Goal: Navigation & Orientation: Find specific page/section

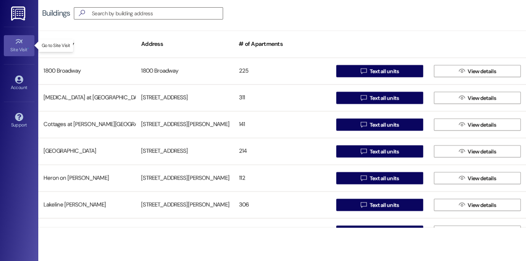
click at [15, 53] on div "Site Visit •" at bounding box center [19, 50] width 38 height 8
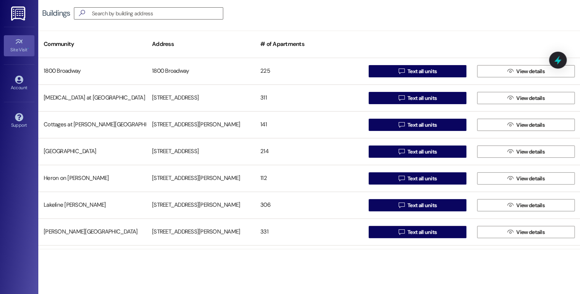
click at [21, 46] on div "Site Visit •" at bounding box center [19, 50] width 38 height 8
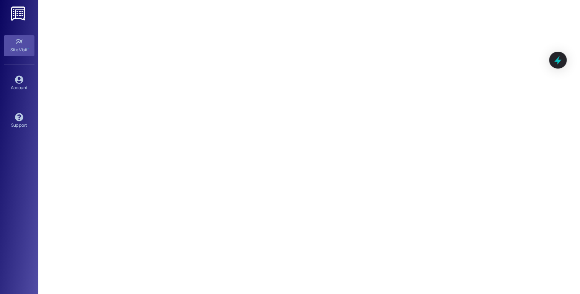
click at [17, 9] on img at bounding box center [19, 14] width 16 height 14
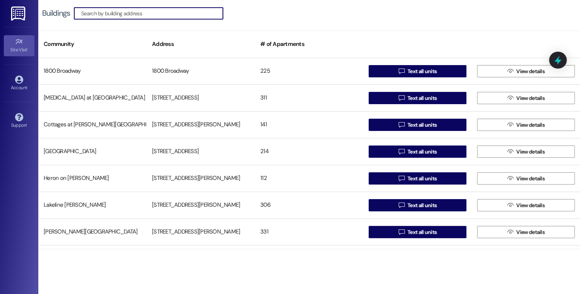
click at [28, 49] on span "•" at bounding box center [28, 48] width 1 height 5
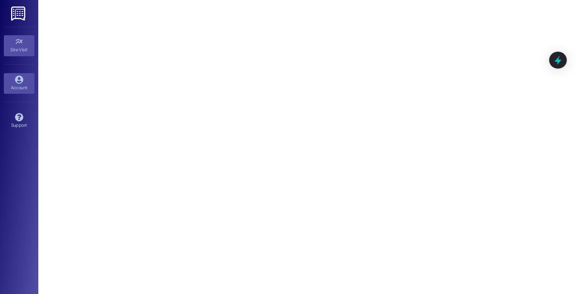
click at [16, 89] on div "Account" at bounding box center [19, 88] width 38 height 8
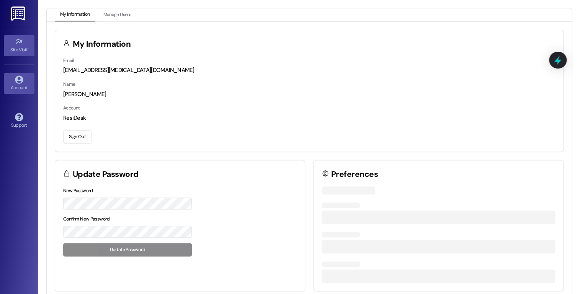
click at [15, 52] on div "Site Visit •" at bounding box center [19, 50] width 38 height 8
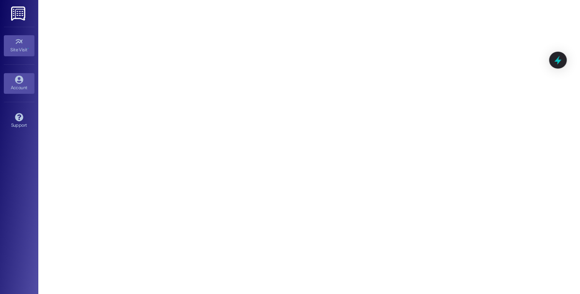
click at [23, 87] on div "Account" at bounding box center [19, 88] width 38 height 8
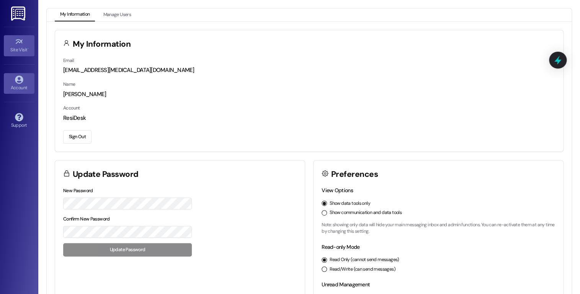
click at [24, 49] on div "Site Visit •" at bounding box center [19, 50] width 38 height 8
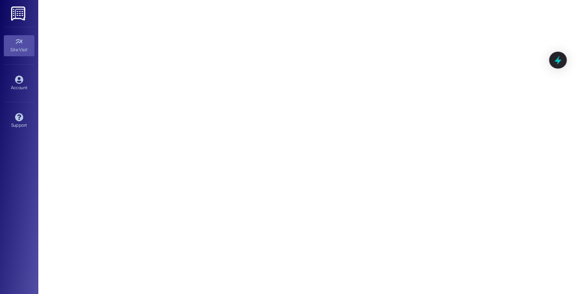
click at [24, 14] on img at bounding box center [19, 14] width 16 height 14
